Goal: Task Accomplishment & Management: Use online tool/utility

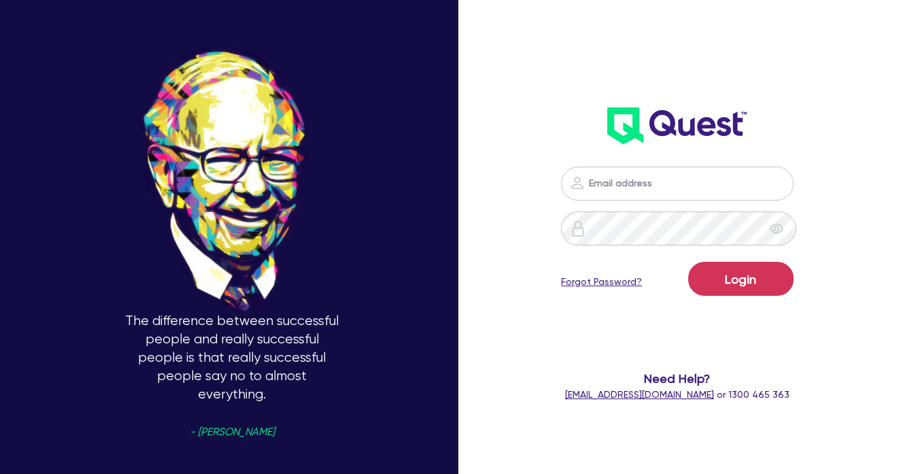
click at [681, 190] on input "email" at bounding box center [677, 184] width 232 height 34
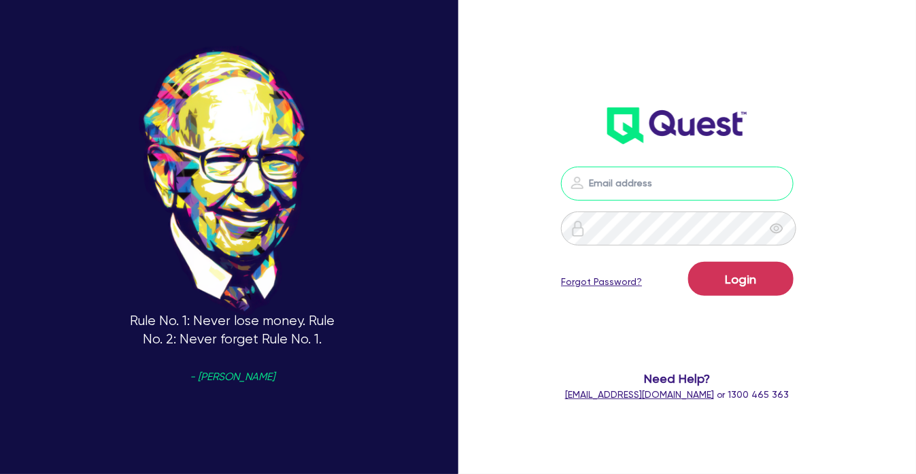
type input "william@talktoabroker.com.au"
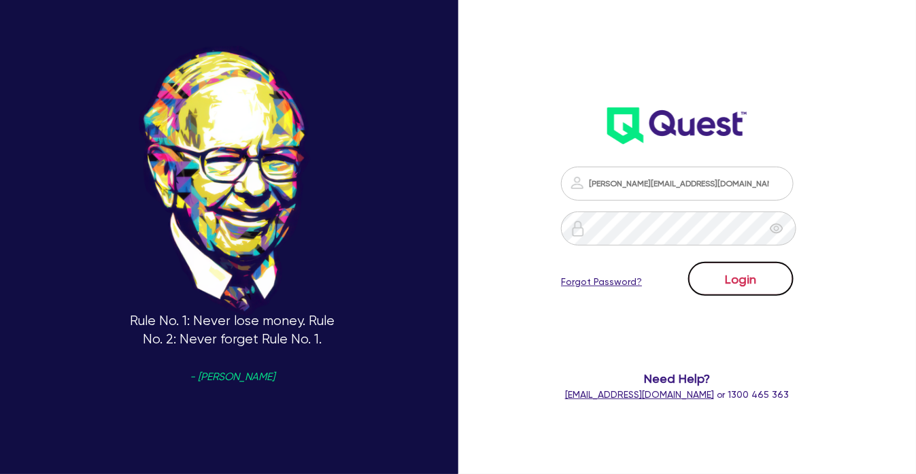
click at [721, 277] on button "Login" at bounding box center [740, 279] width 105 height 34
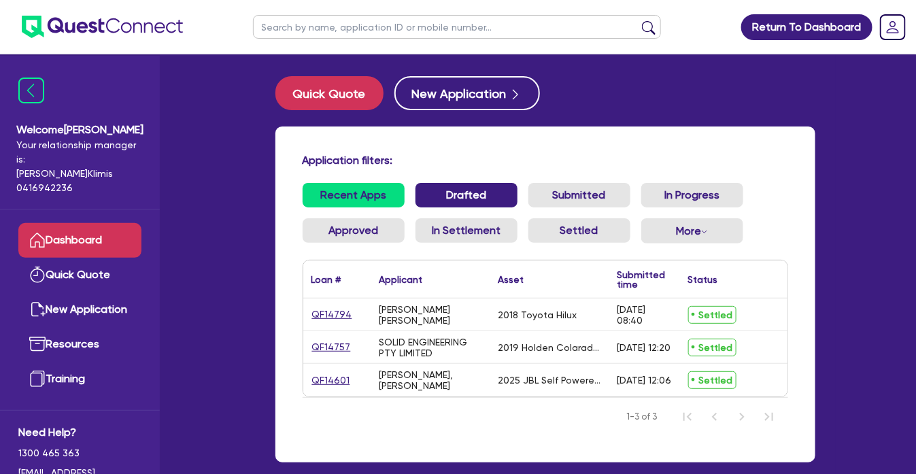
click at [478, 194] on link "Drafted" at bounding box center [467, 195] width 102 height 24
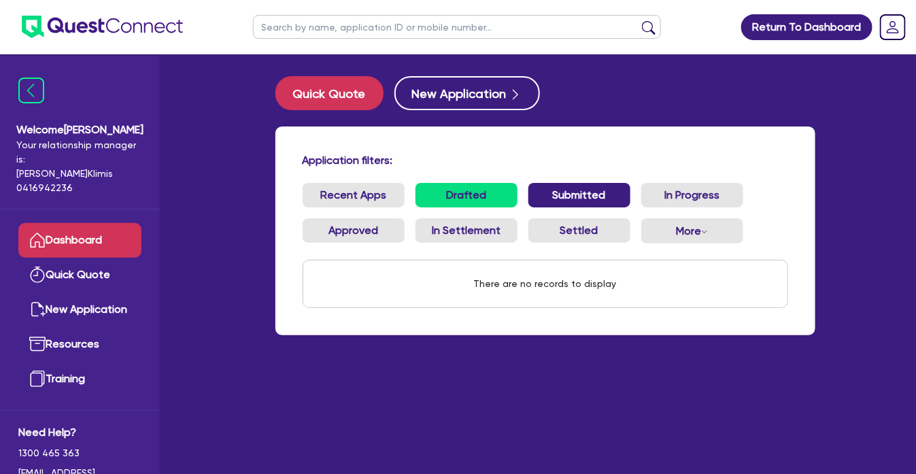
click at [573, 193] on link "Submitted" at bounding box center [579, 195] width 102 height 24
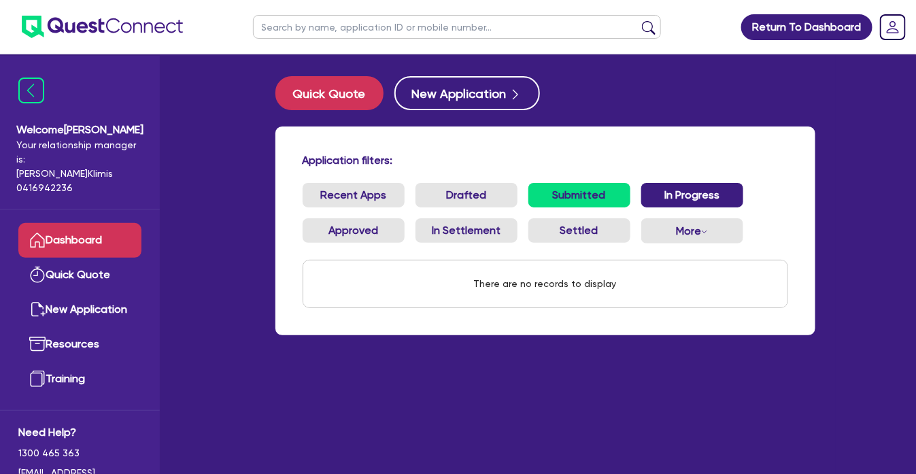
click at [666, 201] on link "In Progress" at bounding box center [692, 195] width 102 height 24
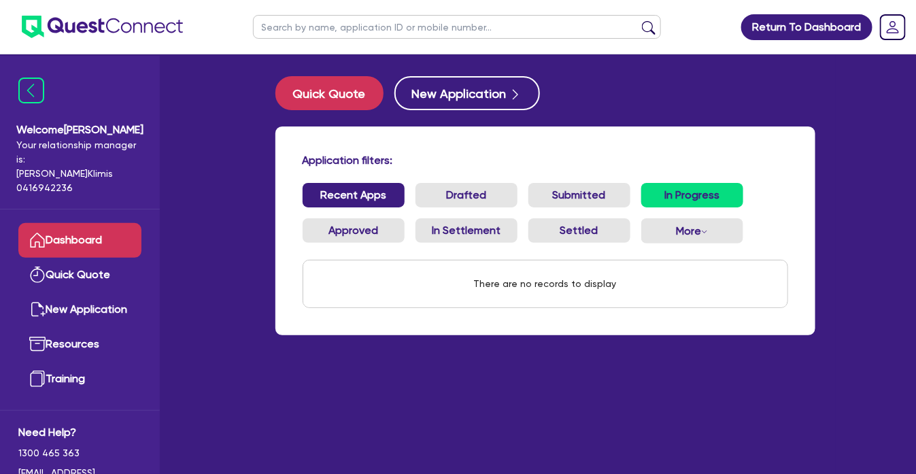
click at [352, 206] on link "Recent Apps" at bounding box center [354, 195] width 102 height 24
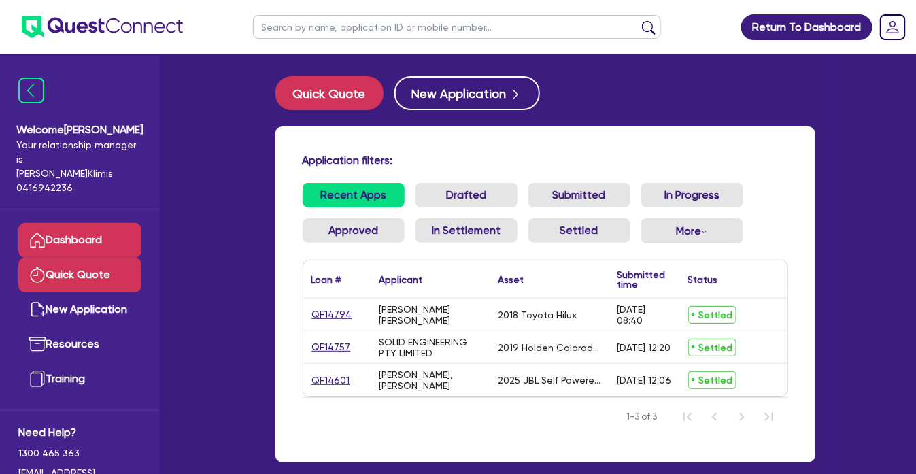
click at [79, 261] on link "Quick Quote" at bounding box center [79, 275] width 123 height 35
select select "Quest Finance - Own Book"
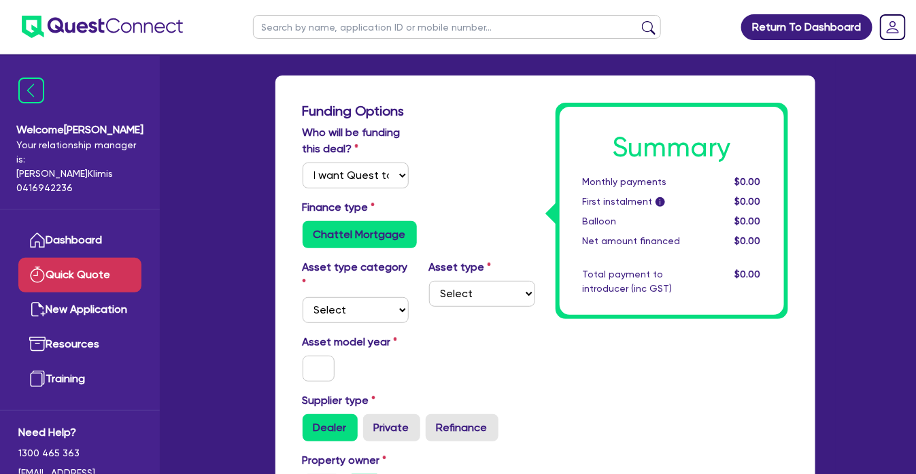
scroll to position [68, 0]
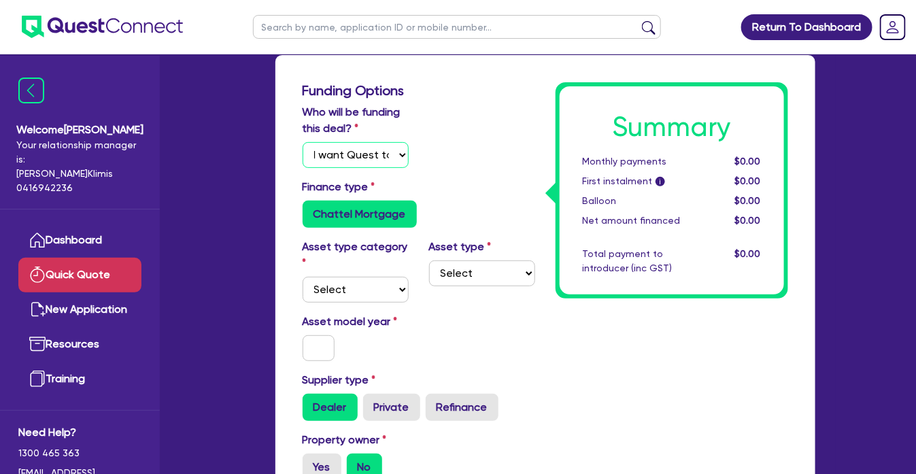
click at [379, 152] on select "Select I will fund 100% I will co-fund with Quest I want Quest to fund 100% Oth…" at bounding box center [356, 155] width 106 height 26
click at [303, 142] on select "Select I will fund 100% I will co-fund with Quest I want Quest to fund 100% Oth…" at bounding box center [356, 155] width 106 height 26
drag, startPoint x: 437, startPoint y: 268, endPoint x: 469, endPoint y: 273, distance: 32.3
click at [437, 268] on select "Select" at bounding box center [482, 273] width 106 height 26
click at [429, 260] on select "Select" at bounding box center [482, 273] width 106 height 26
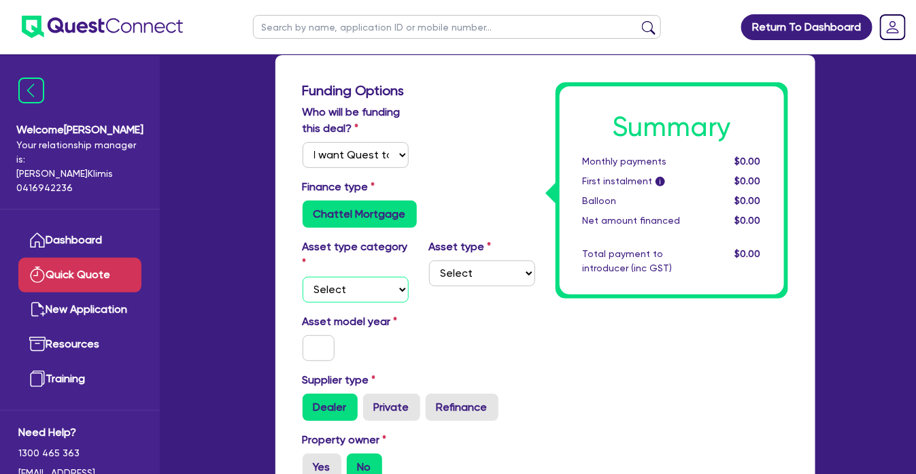
click at [369, 290] on select "Select Cars and light trucks Primary assets Secondary assets Tertiary assets" at bounding box center [356, 290] width 106 height 26
click at [303, 277] on select "Select Cars and light trucks Primary assets Secondary assets Tertiary assets" at bounding box center [356, 290] width 106 height 26
click at [368, 297] on select "Select Cars and light trucks Primary assets Secondary assets Tertiary assets" at bounding box center [356, 290] width 106 height 26
click at [303, 277] on select "Select Cars and light trucks Primary assets Secondary assets Tertiary assets" at bounding box center [356, 290] width 106 height 26
click at [378, 288] on select "Select Cars and light trucks Primary assets Secondary assets Tertiary assets" at bounding box center [356, 290] width 106 height 26
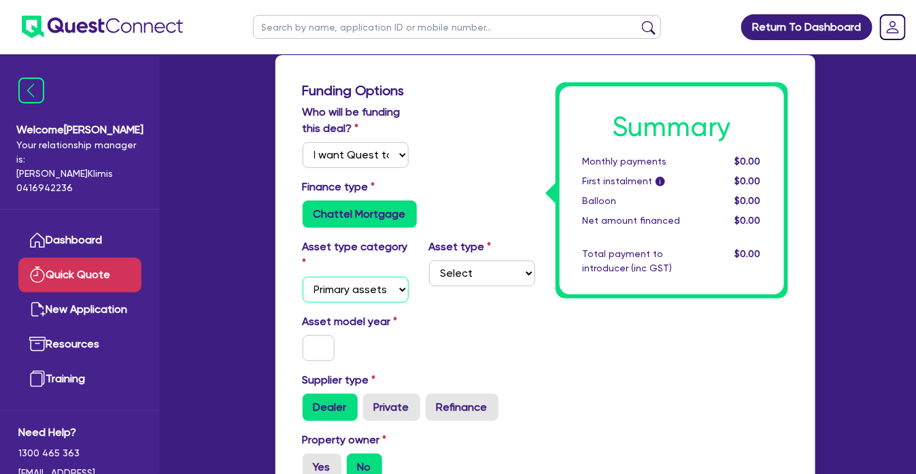
select select "CARS_AND_LIGHT_TRUCKS"
click at [303, 277] on select "Select Cars and light trucks Primary assets Secondary assets Tertiary assets" at bounding box center [356, 290] width 106 height 26
click at [482, 273] on select "Select Passenger vehicles Vans and utes Light trucks up to 4.5 tonne" at bounding box center [482, 273] width 106 height 26
select select "PASSENGER_VEHICLES"
click at [429, 260] on select "Select Passenger vehicles Vans and utes Light trucks up to 4.5 tonne" at bounding box center [482, 273] width 106 height 26
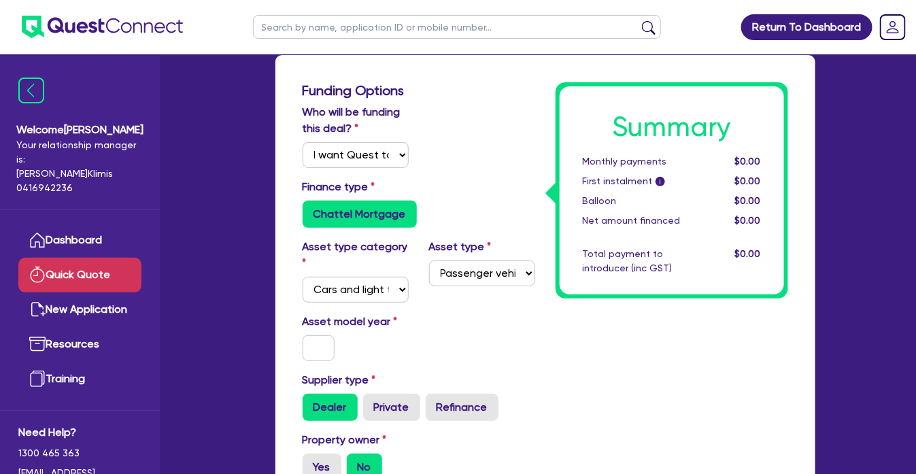
drag, startPoint x: 337, startPoint y: 347, endPoint x: 307, endPoint y: 356, distance: 31.2
click at [333, 350] on div at bounding box center [318, 348] width 53 height 26
click at [307, 355] on input "text" at bounding box center [319, 348] width 33 height 26
drag, startPoint x: 321, startPoint y: 355, endPoint x: 476, endPoint y: 473, distance: 194.6
click at [321, 355] on input "text" at bounding box center [319, 348] width 33 height 26
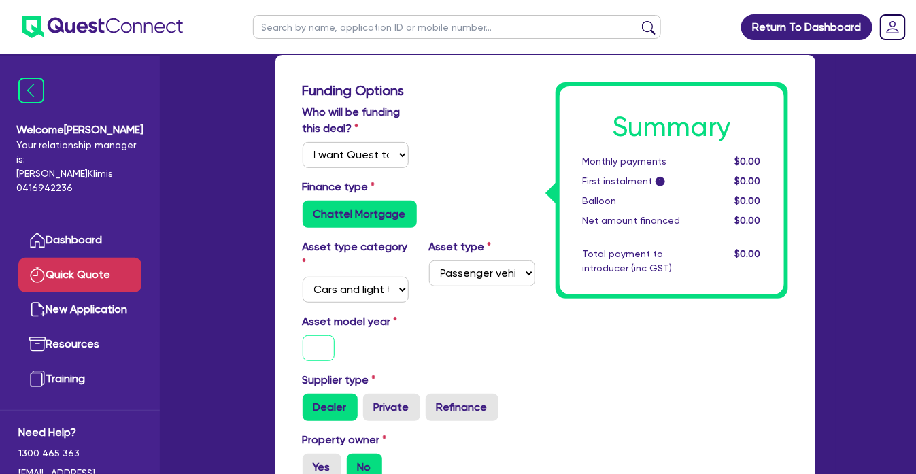
click at [319, 352] on input "text" at bounding box center [319, 348] width 33 height 26
type input "1999"
click at [469, 320] on div "Asset model year 1999" at bounding box center [418, 342] width 253 height 58
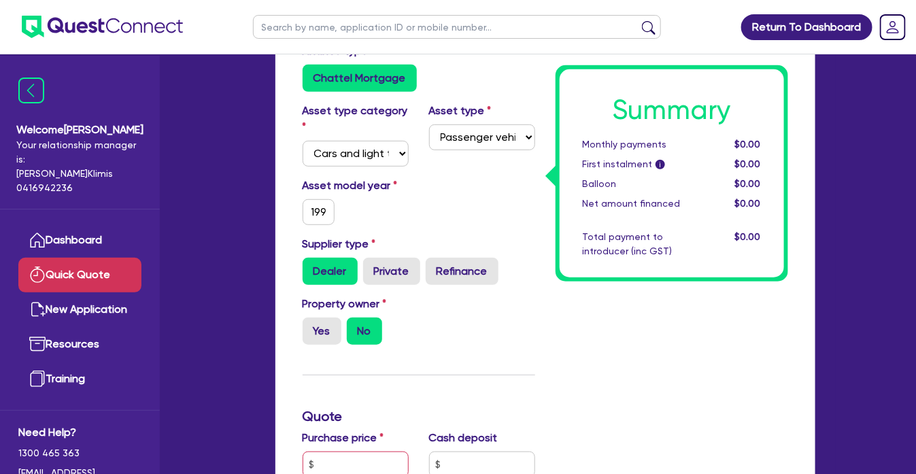
click at [333, 276] on label "Dealer" at bounding box center [330, 271] width 55 height 27
click at [311, 267] on input "Dealer" at bounding box center [307, 262] width 9 height 9
click at [369, 331] on label "No" at bounding box center [364, 331] width 35 height 27
click at [356, 326] on input "No" at bounding box center [351, 322] width 9 height 9
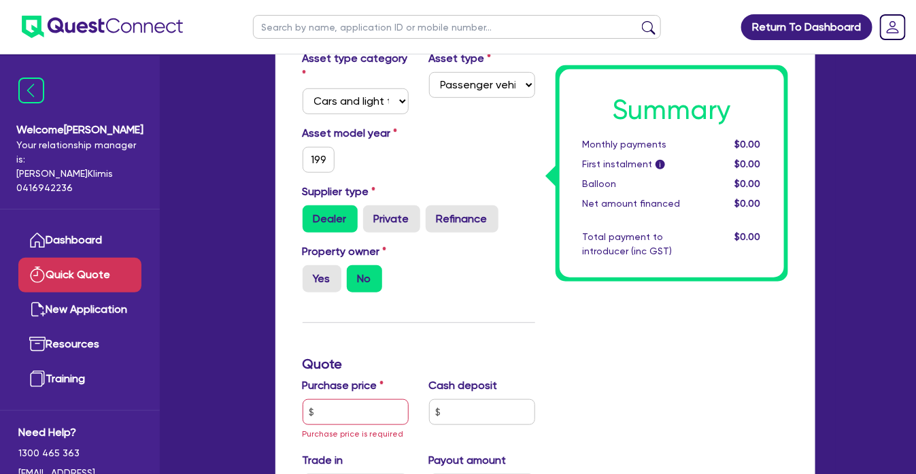
scroll to position [408, 0]
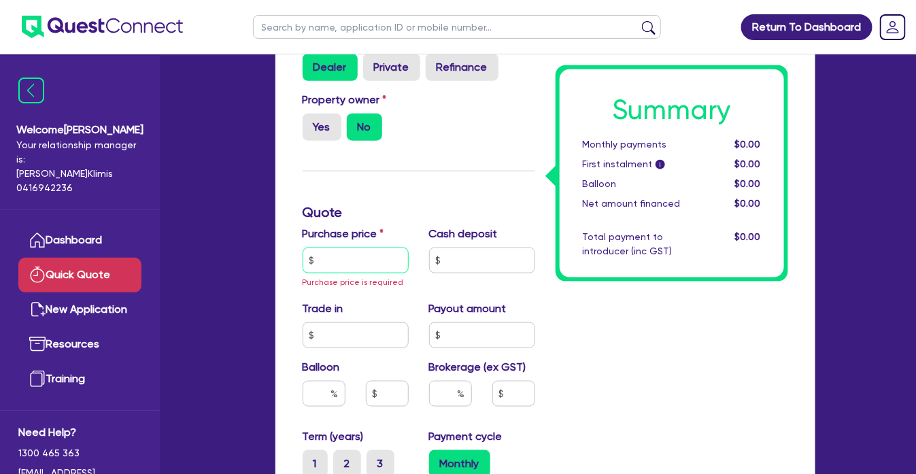
click at [340, 266] on input "text" at bounding box center [356, 261] width 106 height 26
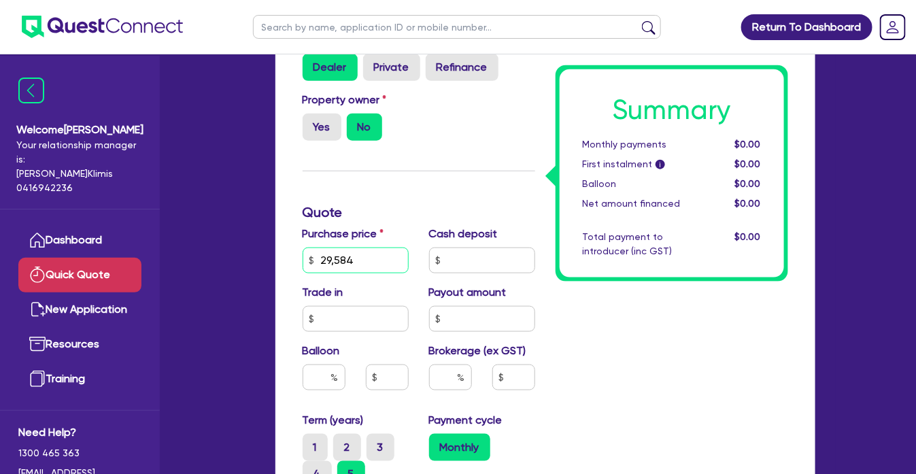
drag, startPoint x: 361, startPoint y: 266, endPoint x: 263, endPoint y: 256, distance: 98.5
click at [263, 256] on div "Quick Quote Funding Options Who will be funding this deal? Select I will fund 1…" at bounding box center [545, 247] width 581 height 1159
type input "26,000"
click at [482, 251] on input "text" at bounding box center [482, 261] width 106 height 26
type input "0"
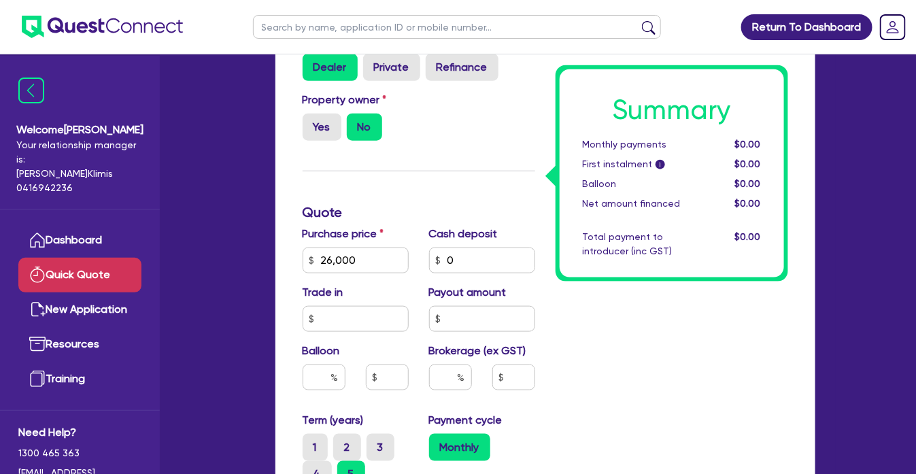
drag, startPoint x: 297, startPoint y: 333, endPoint x: 360, endPoint y: 294, distance: 73.2
click at [299, 327] on div "Purchase price 26,000 Cash deposit 0 Trade in Payout amount Balloon Brokerage (…" at bounding box center [418, 319] width 253 height 186
click at [363, 294] on div "Trade in" at bounding box center [355, 308] width 126 height 48
click at [352, 317] on input "text" at bounding box center [356, 319] width 106 height 26
type input "0"
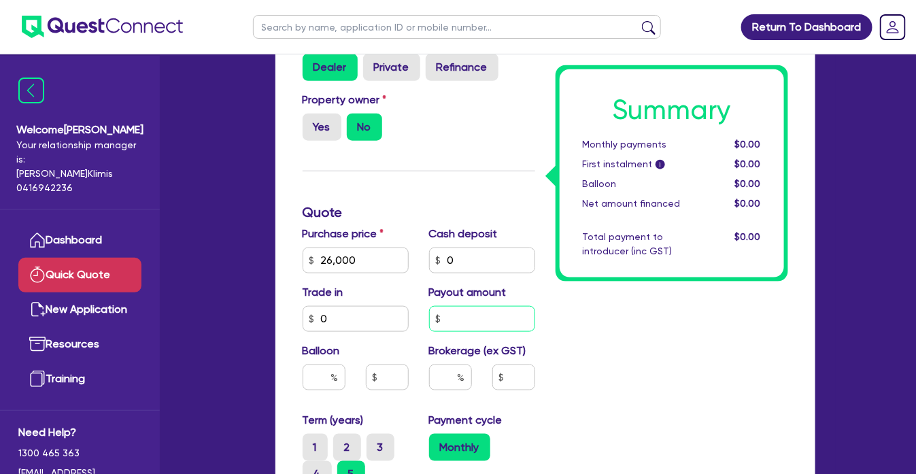
click at [456, 318] on input "text" at bounding box center [482, 319] width 106 height 26
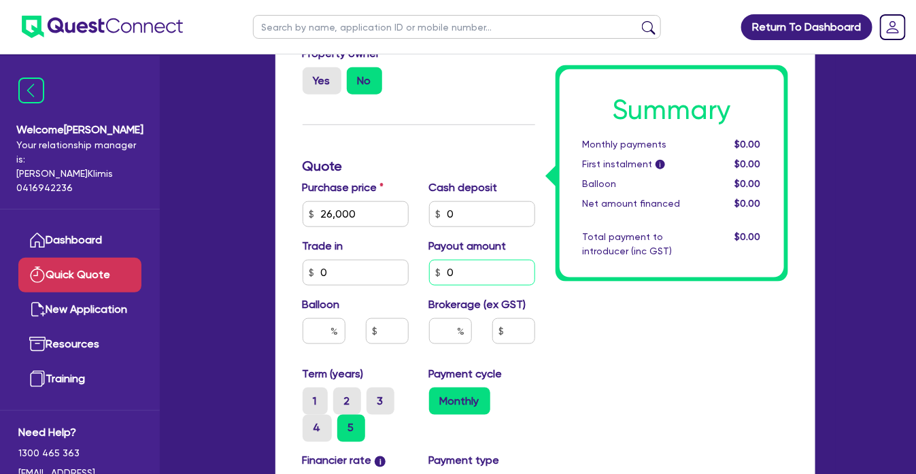
scroll to position [476, 0]
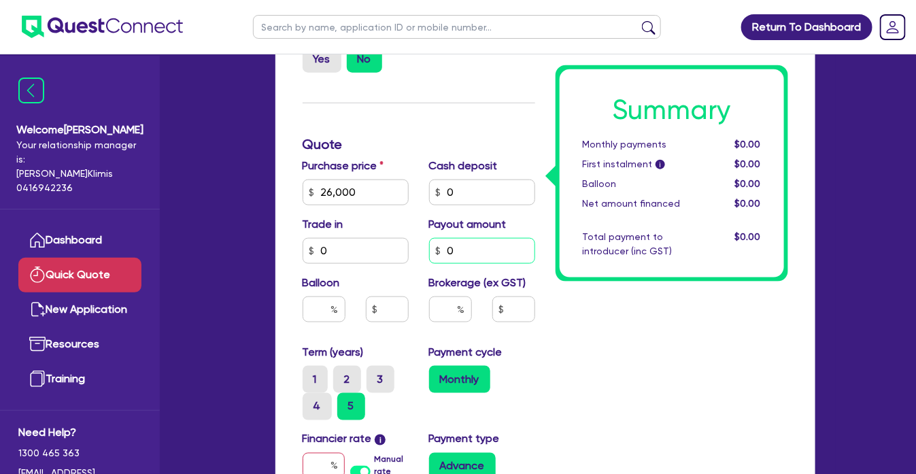
type input "0"
click at [318, 316] on input "text" at bounding box center [324, 309] width 43 height 26
type input "0"
click at [437, 311] on input "text" at bounding box center [450, 309] width 43 height 26
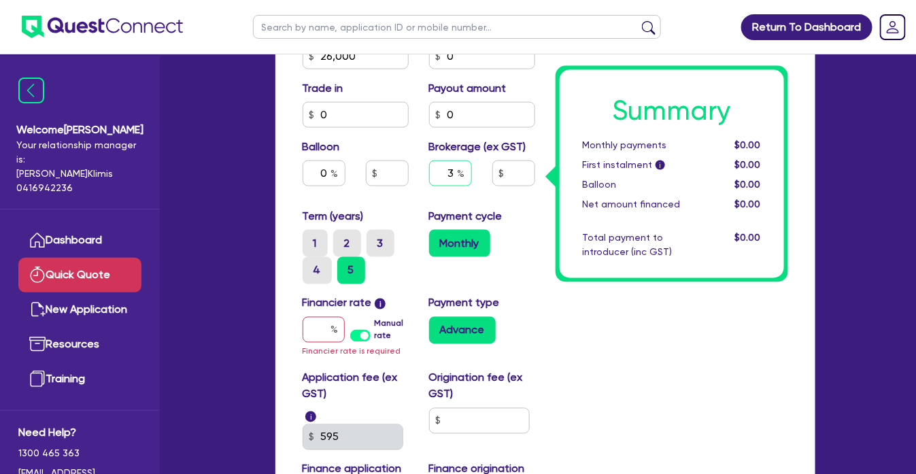
type input "3"
click at [522, 218] on div "Payment cycle Monthly" at bounding box center [482, 246] width 126 height 76
click at [316, 334] on input "text" at bounding box center [324, 330] width 42 height 26
click at [374, 337] on label "Manual rate" at bounding box center [391, 330] width 34 height 24
click at [0, 0] on input "Manual rate" at bounding box center [0, 0] width 0 height 0
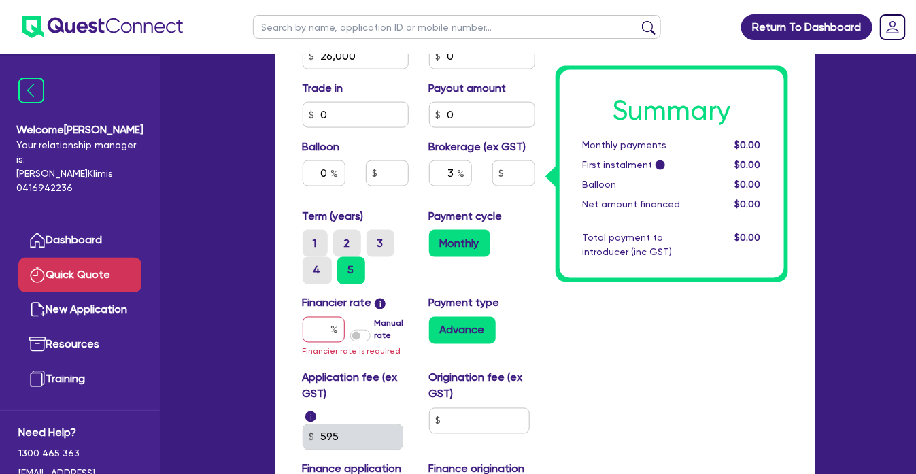
type input "780"
type input "17.95"
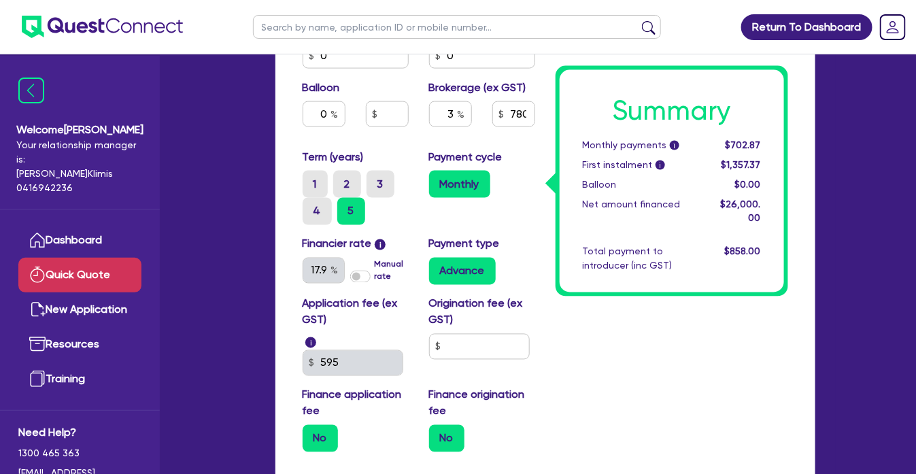
scroll to position [748, 0]
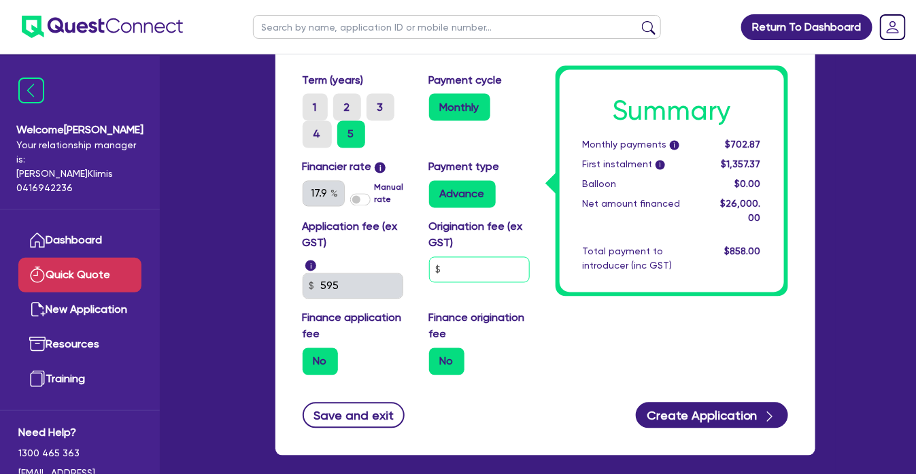
click at [454, 267] on input "text" at bounding box center [479, 270] width 101 height 26
click at [473, 192] on label "Advance" at bounding box center [462, 194] width 67 height 27
click at [438, 190] on input "Advance" at bounding box center [433, 185] width 9 height 9
click at [474, 192] on label "Advance" at bounding box center [462, 194] width 67 height 27
click at [438, 190] on input "Advance" at bounding box center [433, 185] width 9 height 9
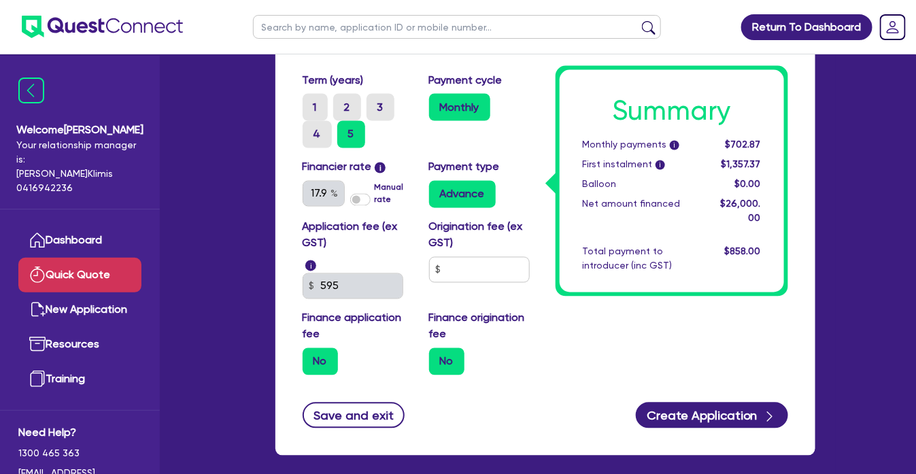
click at [474, 192] on label "Advance" at bounding box center [462, 194] width 67 height 27
click at [438, 190] on input "Advance" at bounding box center [433, 185] width 9 height 9
click at [454, 272] on input "text" at bounding box center [479, 270] width 101 height 26
click at [464, 271] on input "text" at bounding box center [479, 270] width 101 height 26
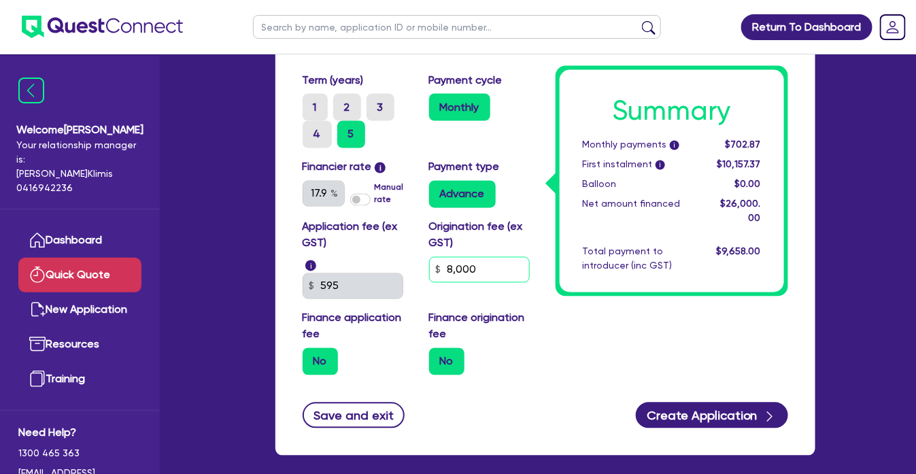
click at [401, 276] on div "Application fee (ex GST) i 595 Origination fee (ex GST) 8,000 Finance applicati…" at bounding box center [418, 302] width 253 height 167
type input "1,200"
click at [522, 304] on div "Application fee (ex GST) i 595 Origination fee (ex GST) 1,200 Finance applicati…" at bounding box center [418, 302] width 253 height 167
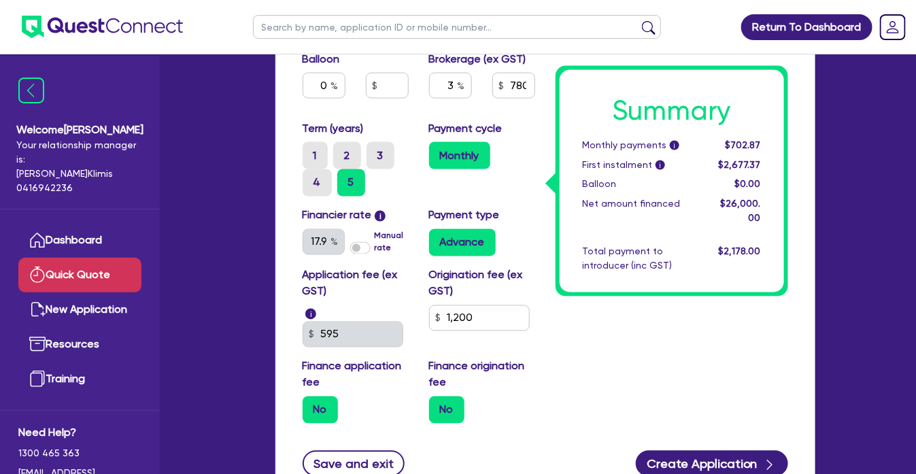
scroll to position [680, 0]
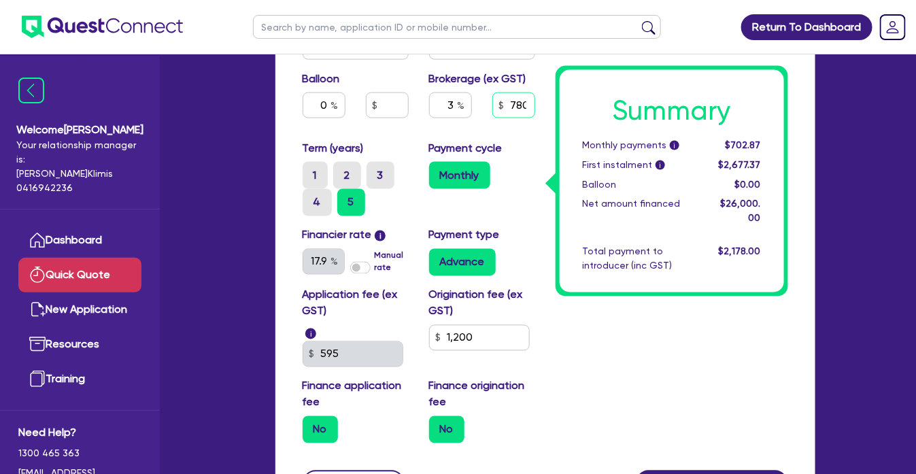
click at [517, 107] on input "780" at bounding box center [513, 105] width 43 height 26
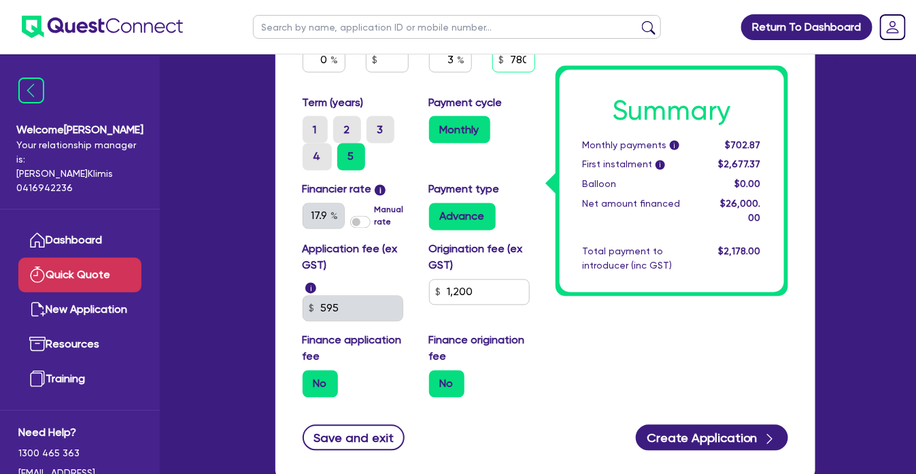
scroll to position [748, 0]
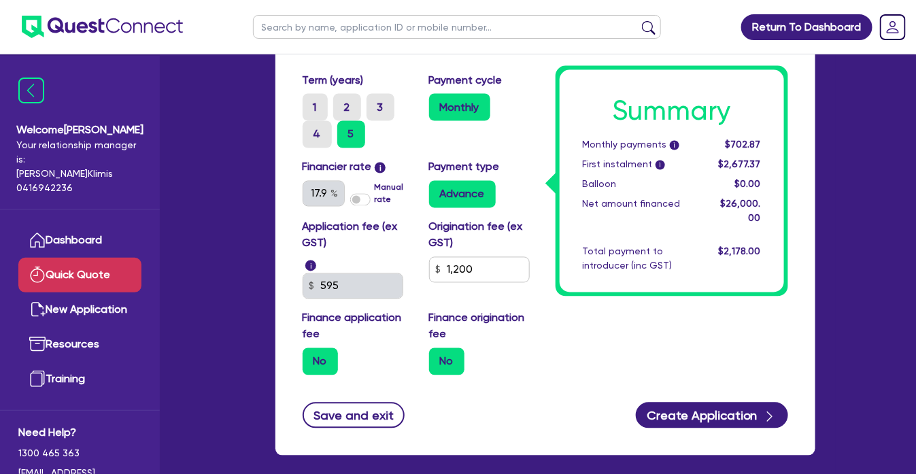
click at [688, 204] on div "Net amount financed" at bounding box center [639, 211] width 133 height 29
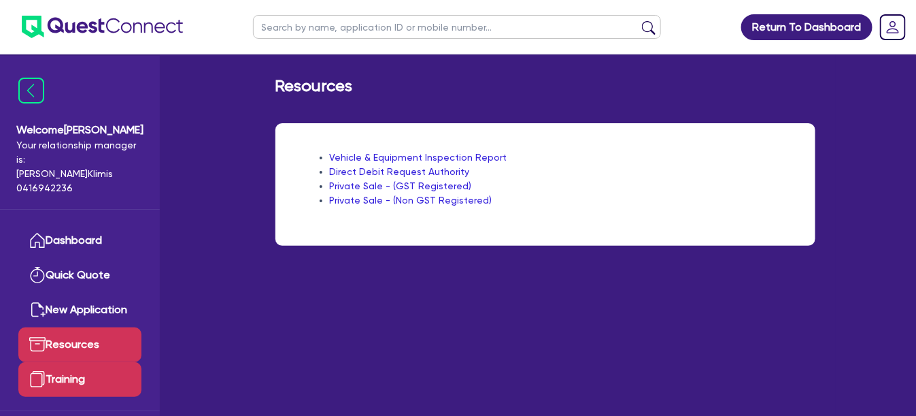
click at [65, 362] on link "Training" at bounding box center [79, 379] width 123 height 35
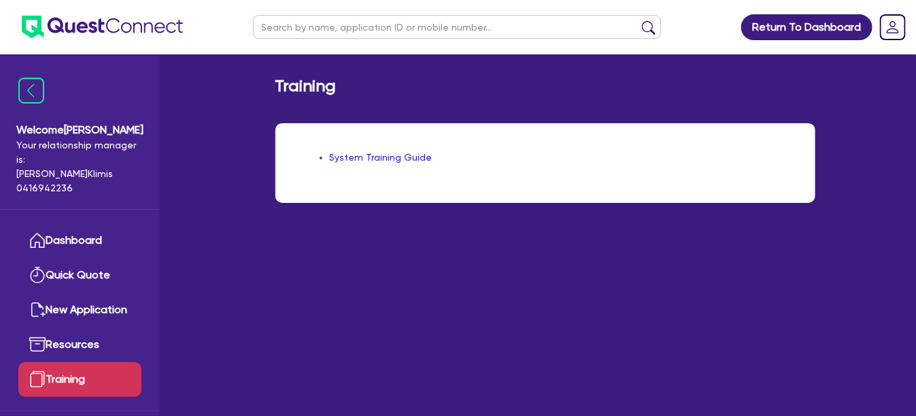
click at [375, 157] on link "System Training Guide" at bounding box center [381, 157] width 103 height 11
